Goal: Check status

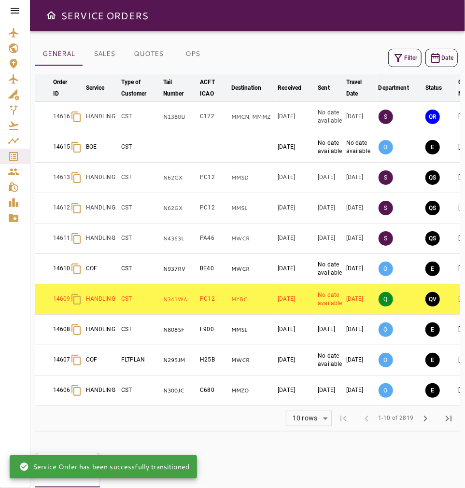
click at [410, 59] on button "Filter" at bounding box center [404, 58] width 33 height 18
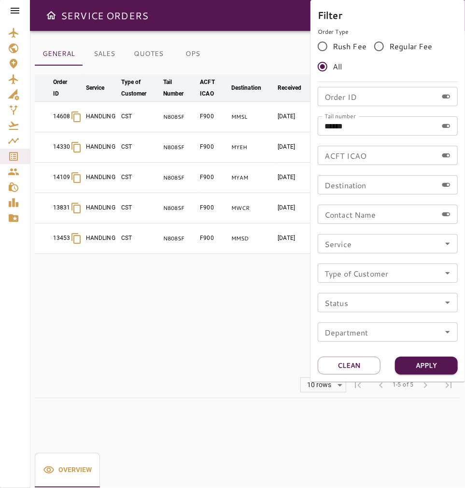
click at [287, 308] on div at bounding box center [232, 244] width 465 height 488
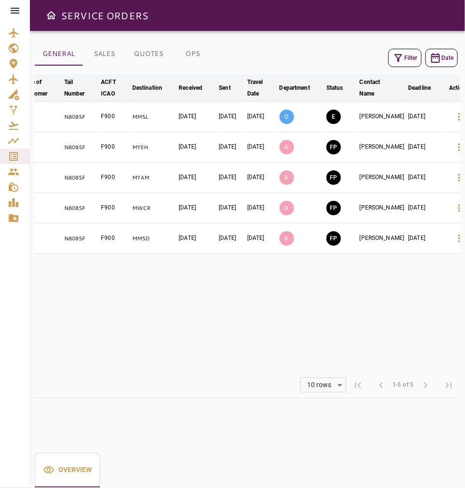
scroll to position [0, 105]
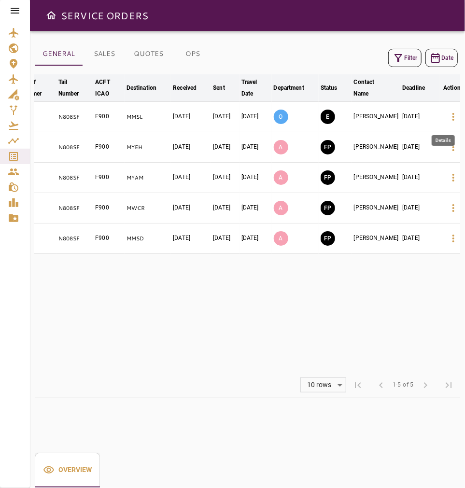
click at [448, 122] on icon "button" at bounding box center [454, 117] width 12 height 12
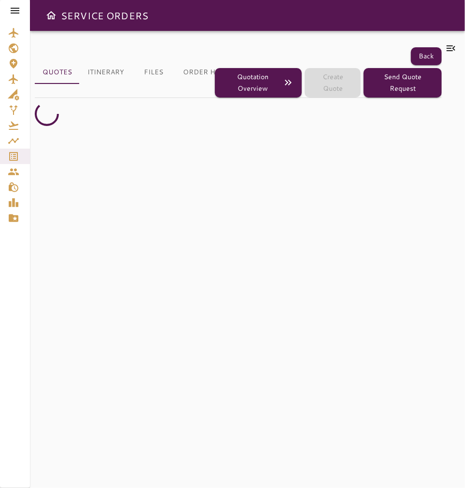
click at [451, 49] on icon at bounding box center [451, 48] width 12 height 12
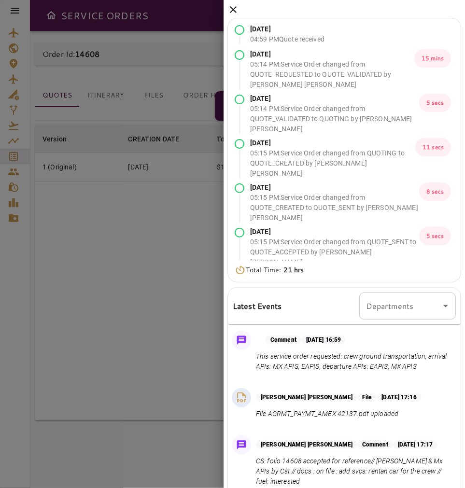
click at [232, 6] on icon at bounding box center [233, 10] width 12 height 12
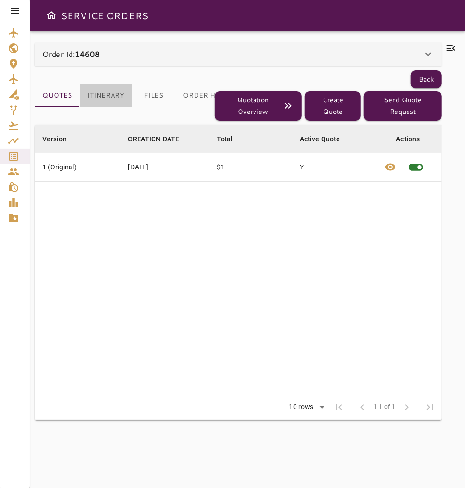
click at [110, 94] on button "Itinerary" at bounding box center [106, 95] width 52 height 23
